Goal: Find specific page/section: Find specific page/section

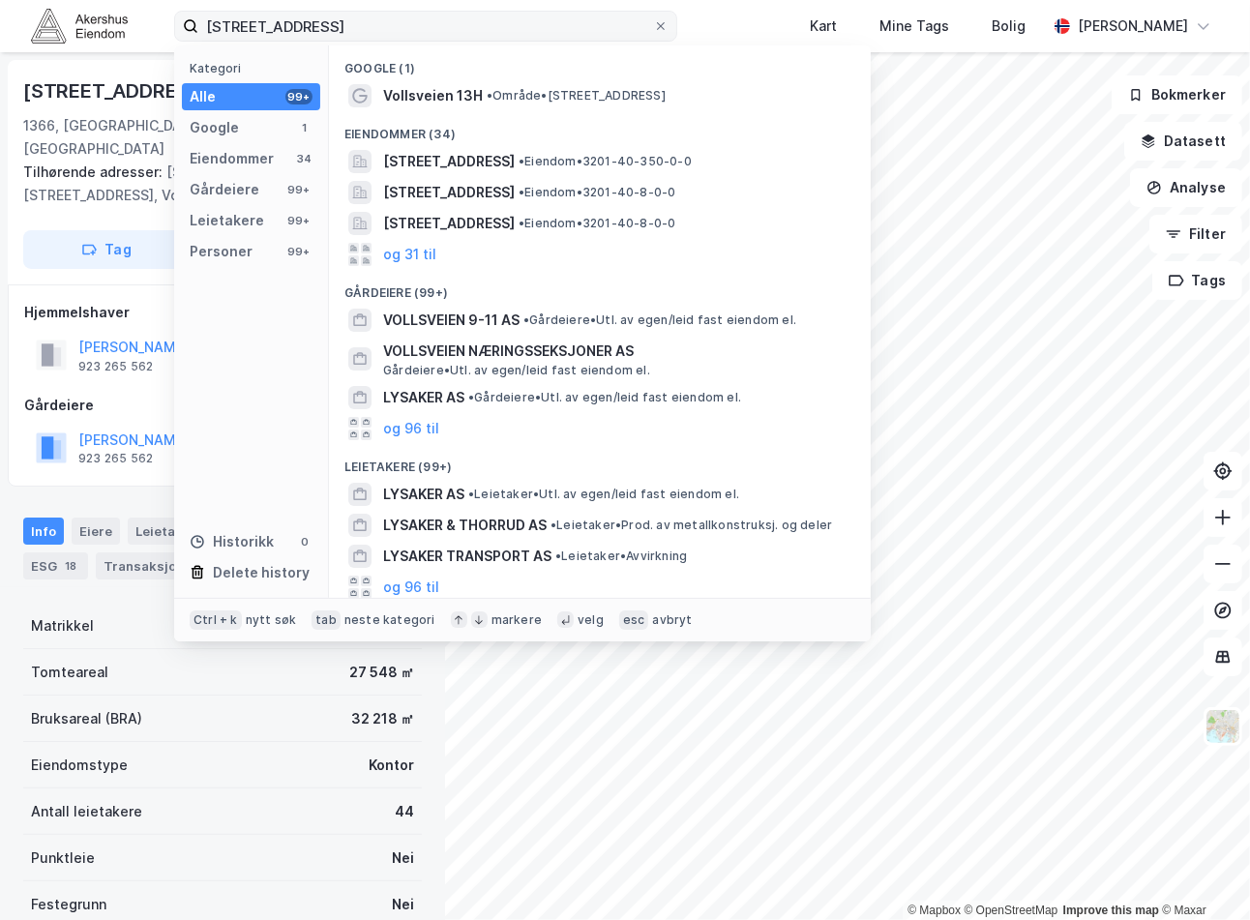
scroll to position [138, 0]
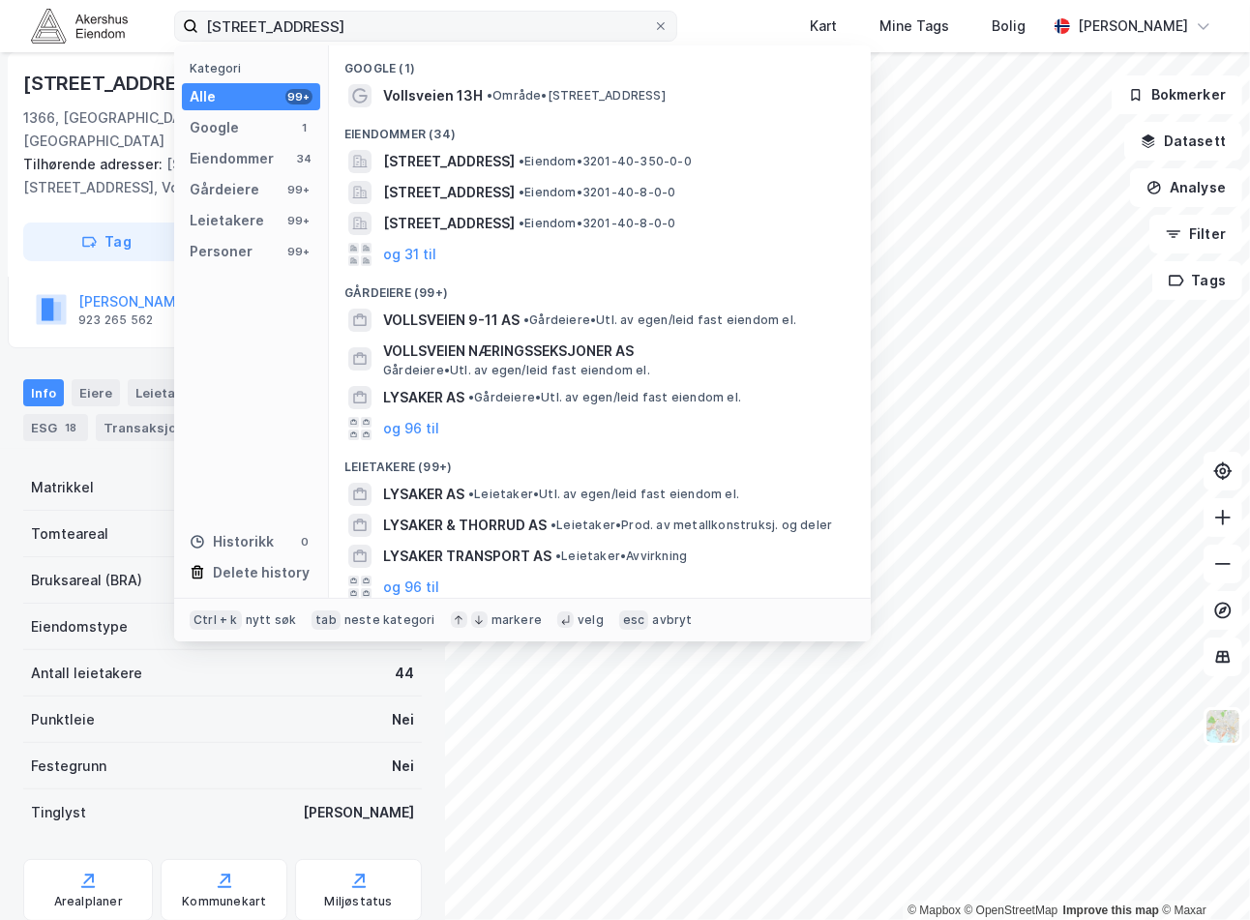
click at [298, 19] on input "[STREET_ADDRESS]" at bounding box center [425, 26] width 455 height 29
click at [300, 19] on input "[STREET_ADDRESS]" at bounding box center [425, 26] width 455 height 29
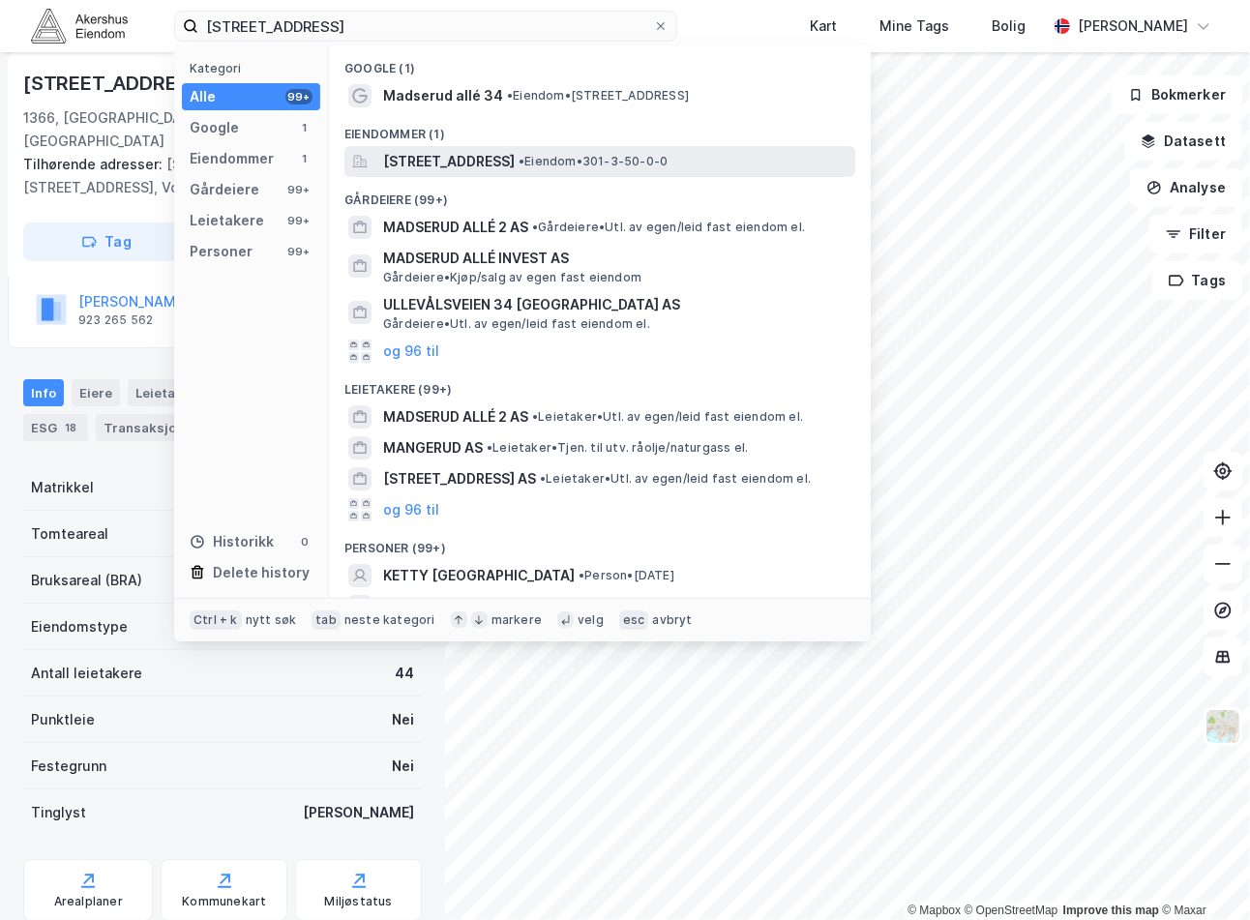
type input "[STREET_ADDRESS]"
click at [486, 167] on span "[STREET_ADDRESS]" at bounding box center [449, 161] width 132 height 23
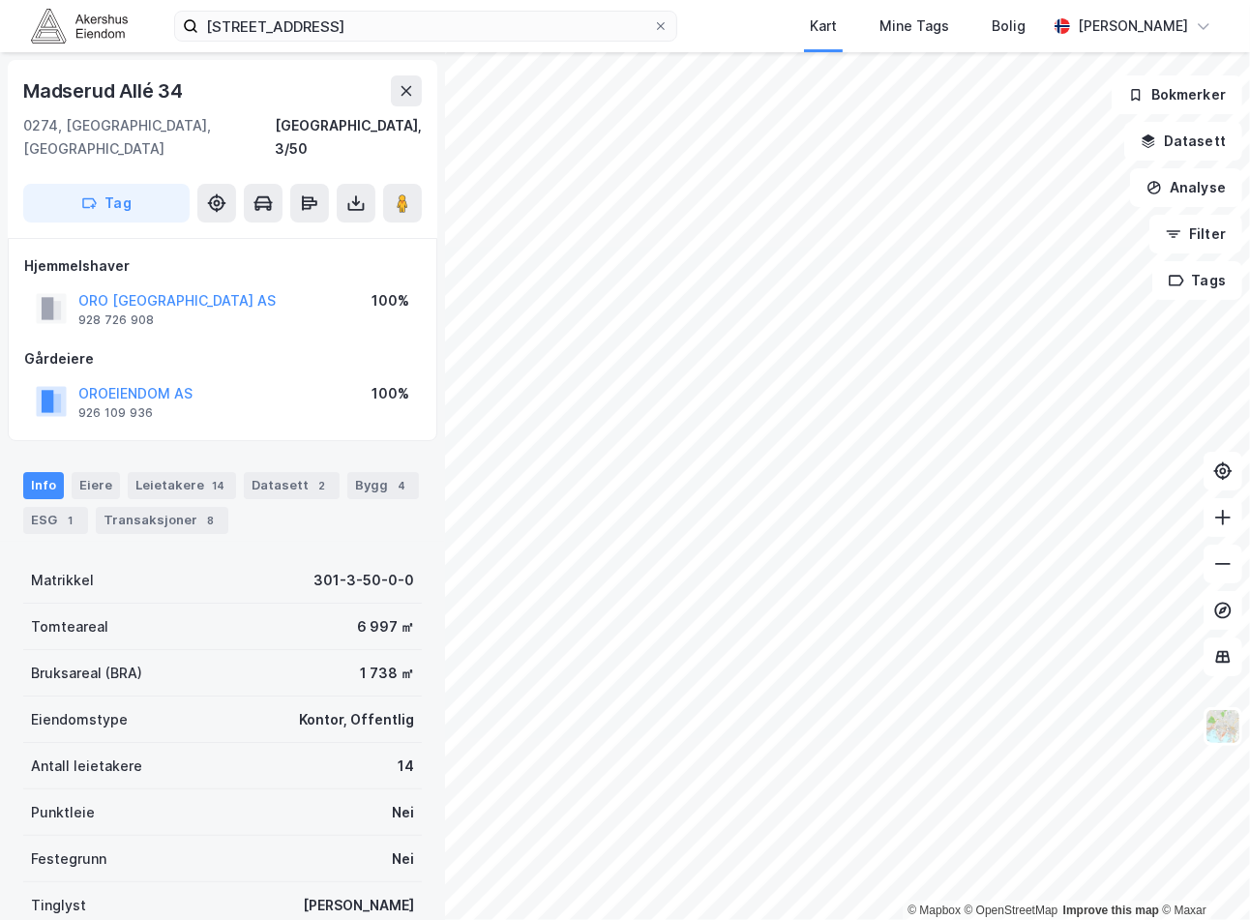
scroll to position [138, 0]
